Goal: Task Accomplishment & Management: Use online tool/utility

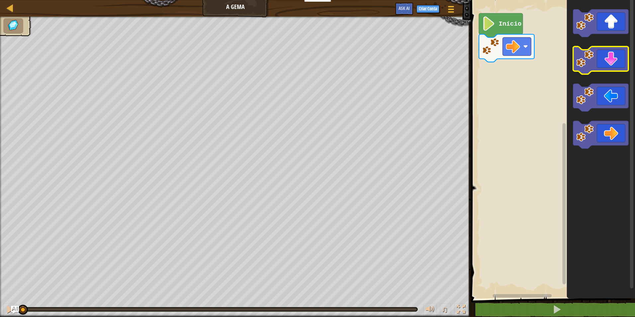
click at [618, 62] on icon "Espaço de trabalho do Blockly" at bounding box center [600, 60] width 55 height 28
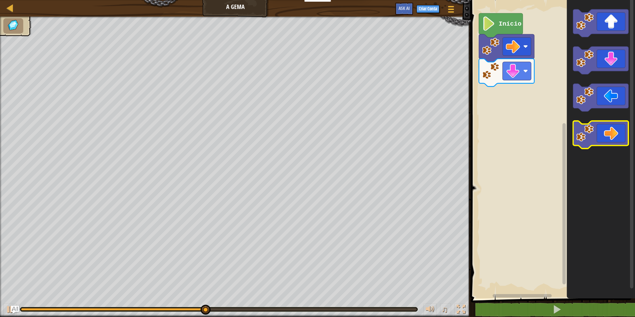
click at [617, 130] on icon "Espaço de trabalho do Blockly" at bounding box center [600, 135] width 55 height 28
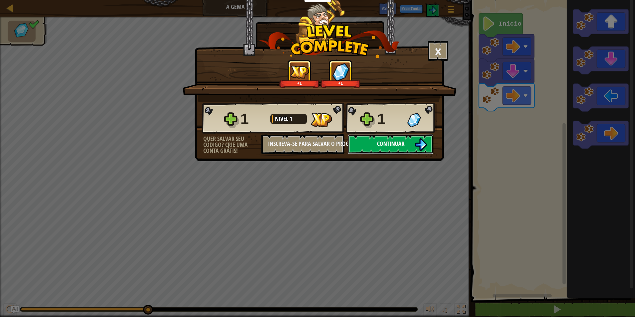
click at [398, 141] on span "Continuar" at bounding box center [391, 143] width 28 height 8
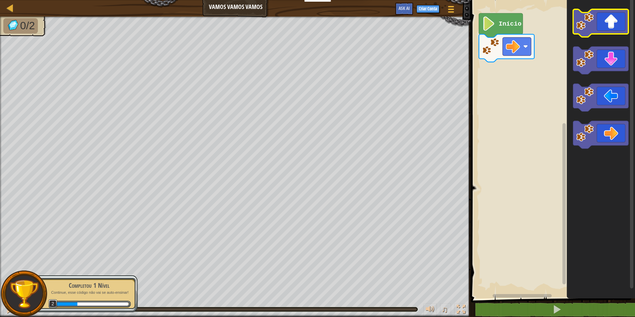
click at [581, 18] on image "Espaço de trabalho do Blockly" at bounding box center [584, 21] width 17 height 17
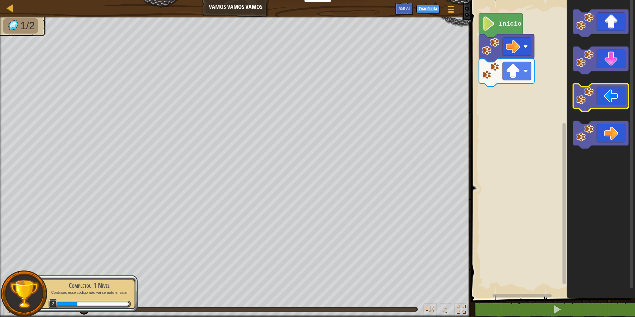
click at [610, 98] on icon "Espaço de trabalho do Blockly" at bounding box center [600, 98] width 55 height 28
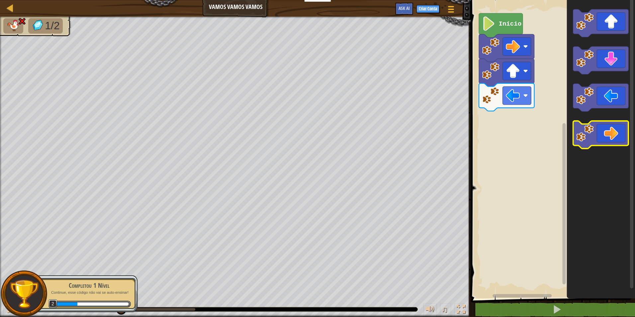
click at [611, 125] on icon "Espaço de trabalho do Blockly" at bounding box center [600, 135] width 55 height 28
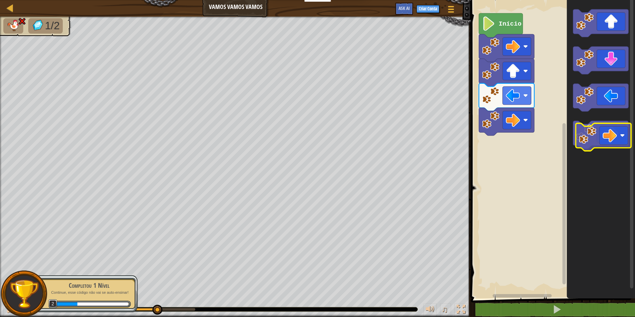
click at [617, 129] on icon "Espaço de trabalho do Blockly" at bounding box center [600, 135] width 55 height 28
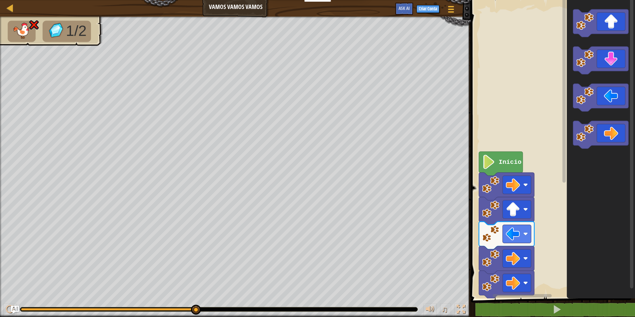
click at [566, 90] on rect "Espaço de trabalho do Blockly" at bounding box center [564, 145] width 5 height 296
click at [605, 23] on icon "Espaço de trabalho do Blockly" at bounding box center [600, 23] width 55 height 28
click at [522, 254] on rect "Espaço de trabalho do Blockly" at bounding box center [517, 258] width 29 height 18
click at [514, 169] on icon "Espaço de trabalho do Blockly" at bounding box center [501, 163] width 44 height 24
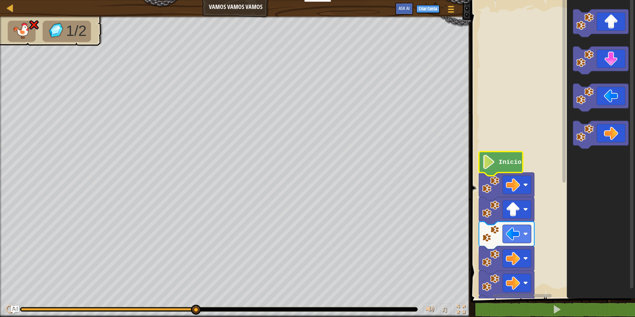
click at [508, 163] on text "Início" at bounding box center [510, 161] width 23 height 7
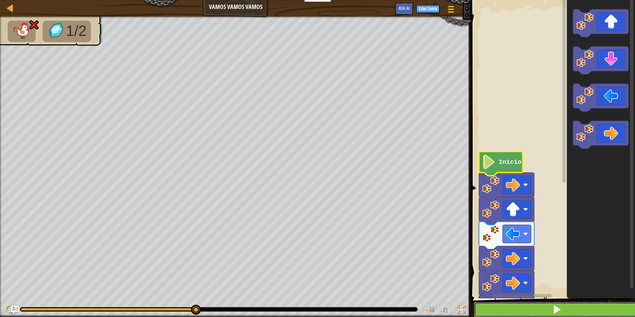
click at [572, 311] on button at bounding box center [557, 309] width 166 height 15
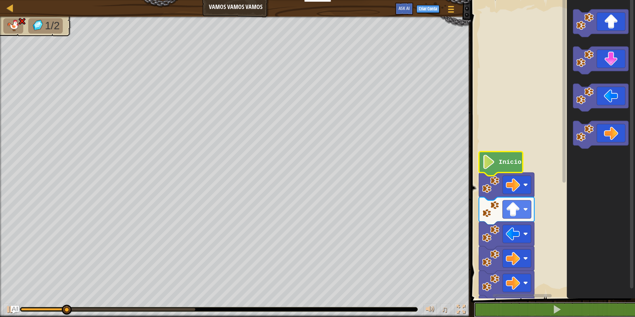
drag, startPoint x: 573, startPoint y: 304, endPoint x: 573, endPoint y: 267, distance: 36.5
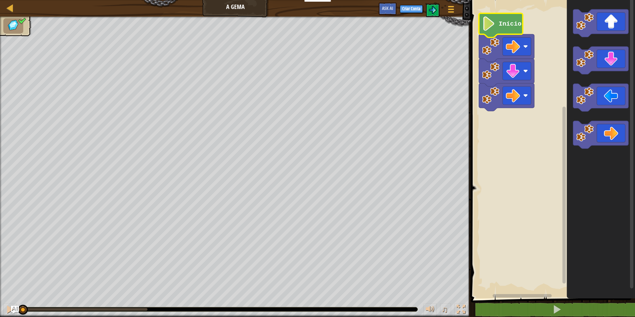
click at [486, 20] on image "Espaço de trabalho do Blockly" at bounding box center [488, 24] width 13 height 14
click at [488, 20] on image "Espaço de trabalho do Blockly" at bounding box center [488, 24] width 13 height 14
click at [488, 22] on image "Espaço de trabalho do Blockly" at bounding box center [488, 24] width 13 height 14
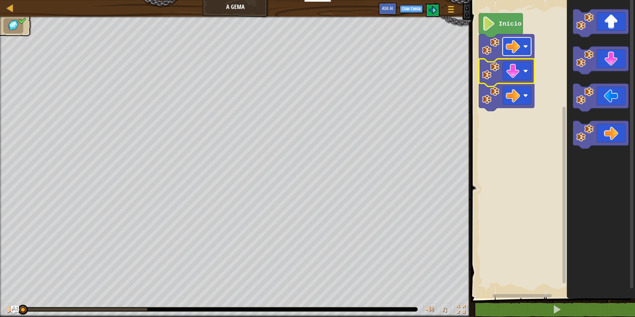
click at [525, 42] on rect "Espaço de trabalho do Blockly" at bounding box center [517, 47] width 29 height 18
click at [546, 117] on rect "Espaço de trabalho do Blockly" at bounding box center [552, 148] width 166 height 302
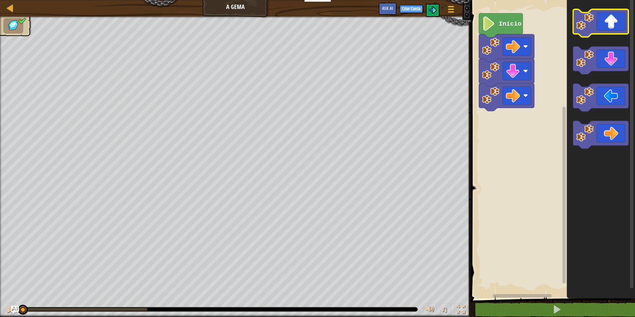
click at [599, 19] on icon "Espaço de trabalho do Blockly" at bounding box center [600, 23] width 55 height 28
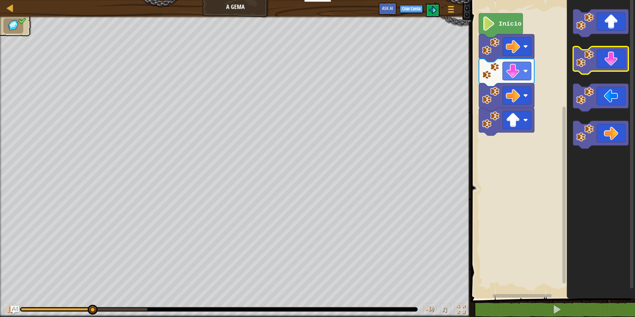
click at [606, 65] on icon "Espaço de trabalho do Blockly" at bounding box center [600, 60] width 55 height 28
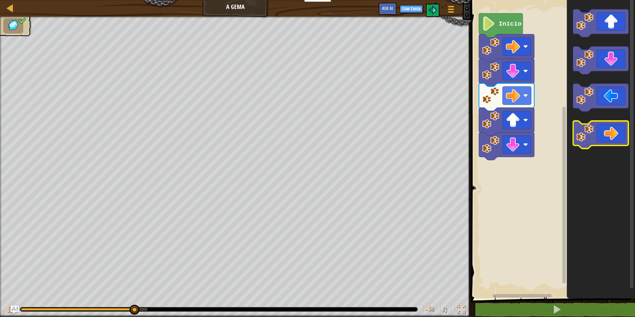
click at [611, 132] on icon "Espaço de trabalho do Blockly" at bounding box center [600, 135] width 55 height 28
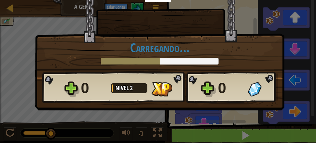
click at [152, 46] on h1 "Carregando..." at bounding box center [159, 48] width 235 height 14
click at [123, 34] on div "× Este nível foi divertido? [GEOGRAPHIC_DATA]... Reticulating Splines... [GEOGR…" at bounding box center [159, 32] width 249 height 90
